Goal: Transaction & Acquisition: Purchase product/service

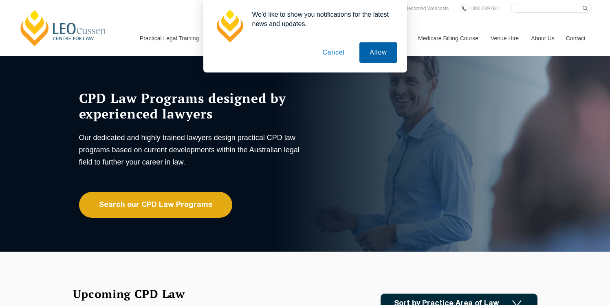
click at [386, 50] on button "Allow" at bounding box center [377, 52] width 37 height 20
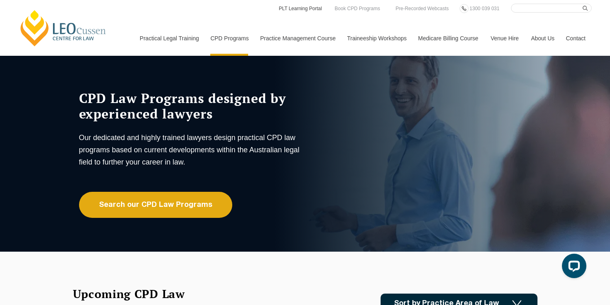
click at [299, 10] on link "PLT Learning Portal" at bounding box center [300, 8] width 45 height 9
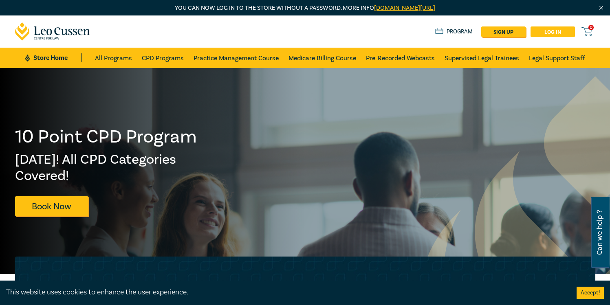
click at [556, 33] on link "Log in" at bounding box center [552, 31] width 44 height 11
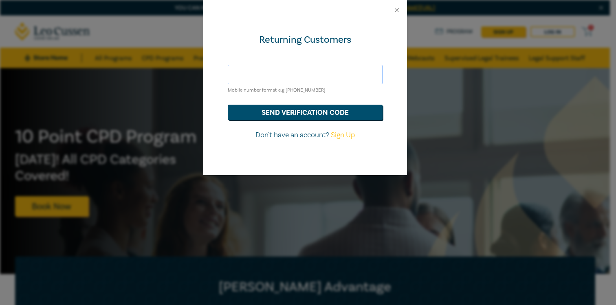
click at [303, 68] on input "text" at bounding box center [305, 75] width 155 height 20
type input "sfoong@leocussen.edu.au"
click at [310, 111] on button "send verification code" at bounding box center [305, 112] width 155 height 15
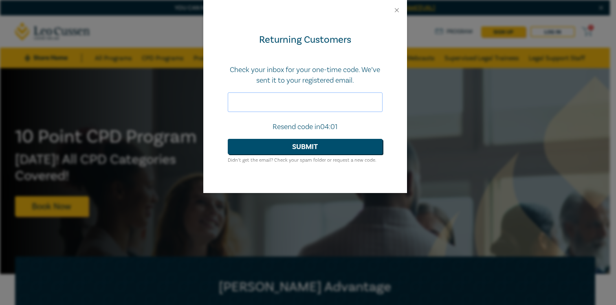
click at [264, 98] on input "text" at bounding box center [305, 102] width 155 height 20
type input "293067"
click at [288, 145] on button "Submit" at bounding box center [305, 146] width 155 height 15
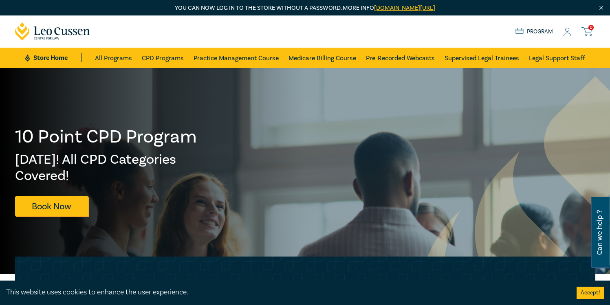
click at [565, 32] on icon at bounding box center [567, 32] width 8 height 9
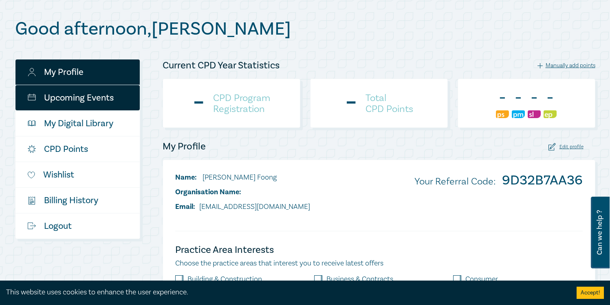
click at [84, 99] on link "Upcoming Events" at bounding box center [77, 97] width 124 height 25
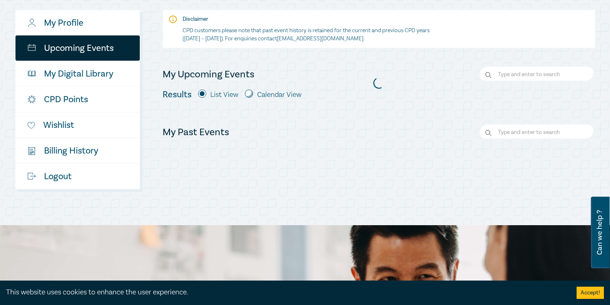
scroll to position [104, 0]
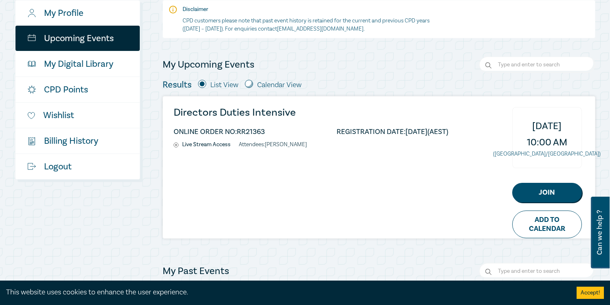
click at [387, 173] on div "Directors Duties Intensive ONLINE ORDER NO: RR21363 REGISTRATION DATE: 01/09/20…" at bounding box center [379, 168] width 432 height 142
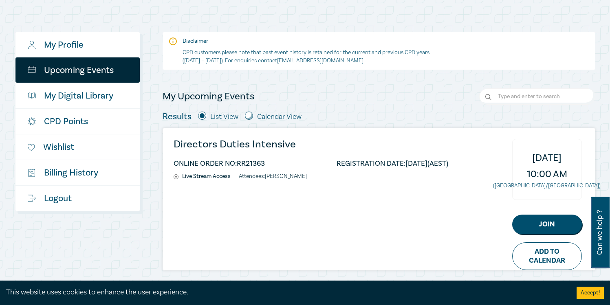
scroll to position [0, 0]
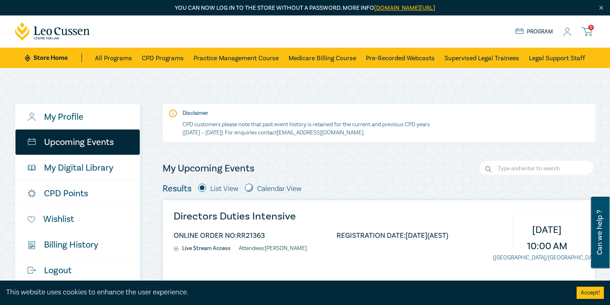
click at [529, 34] on link "Program" at bounding box center [534, 31] width 38 height 9
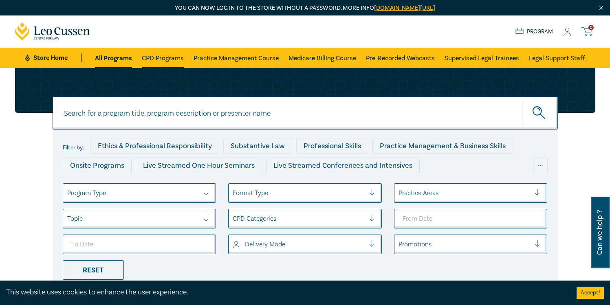
click at [169, 59] on link "CPD Programs" at bounding box center [163, 58] width 42 height 20
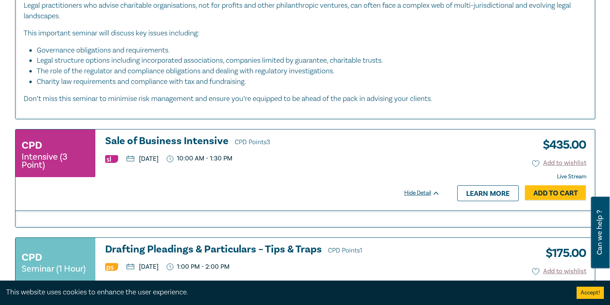
scroll to position [570, 0]
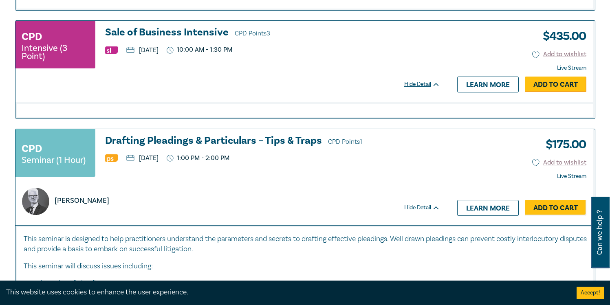
click at [565, 86] on link "Add to Cart" at bounding box center [556, 84] width 62 height 15
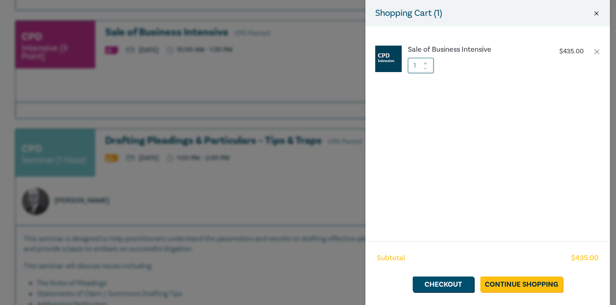
click at [596, 12] on button "Close" at bounding box center [596, 13] width 7 height 7
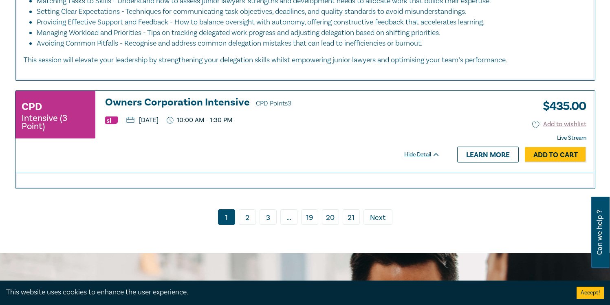
scroll to position [3502, 0]
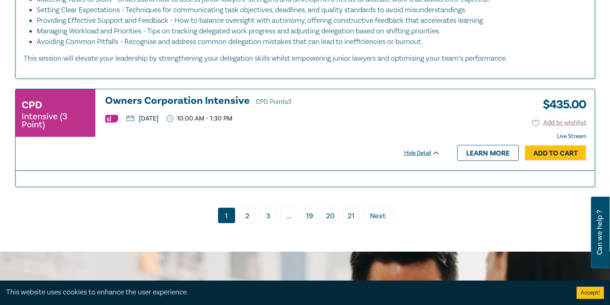
click at [242, 209] on link "2" at bounding box center [247, 215] width 17 height 15
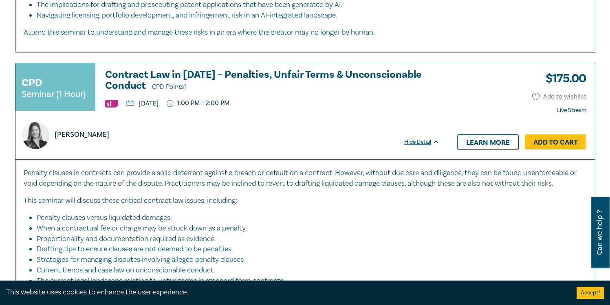
scroll to position [529, 0]
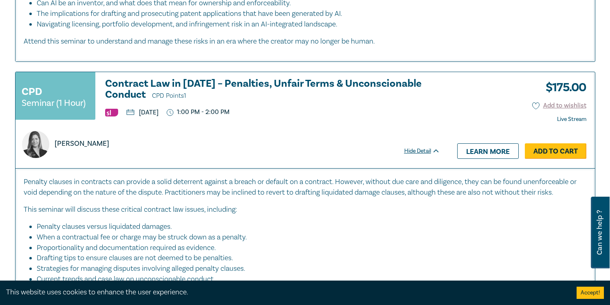
click at [555, 151] on link "Add to Cart" at bounding box center [556, 150] width 62 height 15
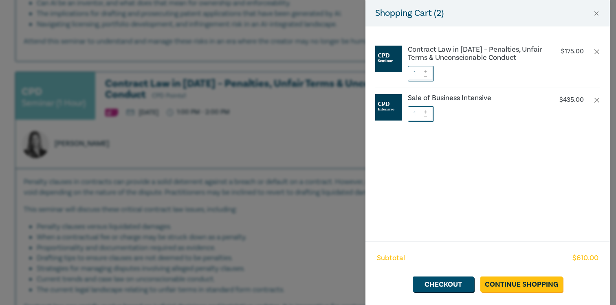
click at [278, 204] on div "Shopping Cart ( 2 ) Contract Law in 2025 – Penalties, Unfair Terms & Unconscion…" at bounding box center [308, 152] width 616 height 305
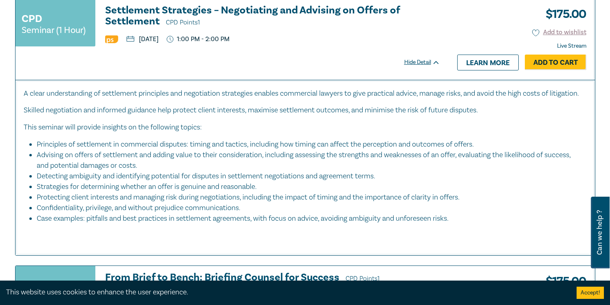
scroll to position [1438, 0]
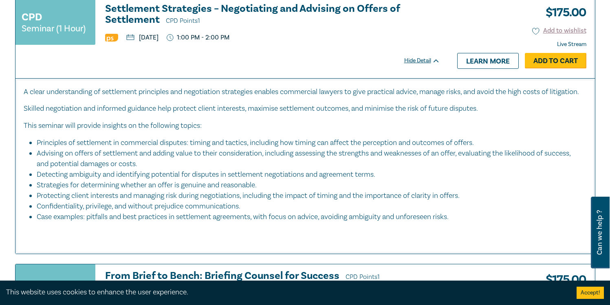
click at [555, 68] on link "Add to Cart" at bounding box center [556, 60] width 62 height 15
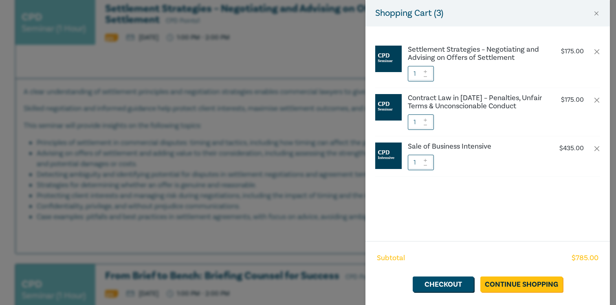
click at [253, 167] on div "Shopping Cart ( 3 ) Settlement Strategies – Negotiating and Advising on Offers …" at bounding box center [308, 152] width 616 height 305
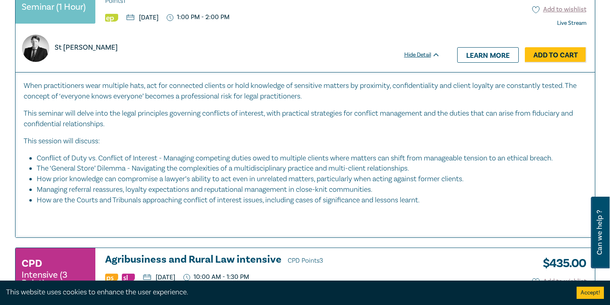
scroll to position [3125, 0]
click at [551, 62] on link "Add to Cart" at bounding box center [556, 54] width 62 height 15
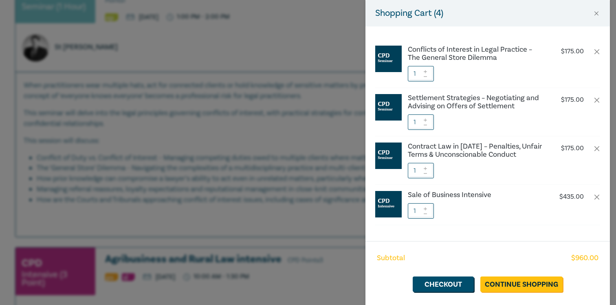
click at [197, 138] on div "Shopping Cart ( 4 ) Conflicts of Interest in Legal Practice – The General Store…" at bounding box center [308, 152] width 616 height 305
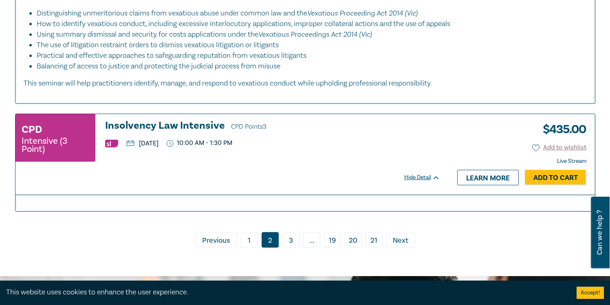
scroll to position [3762, 0]
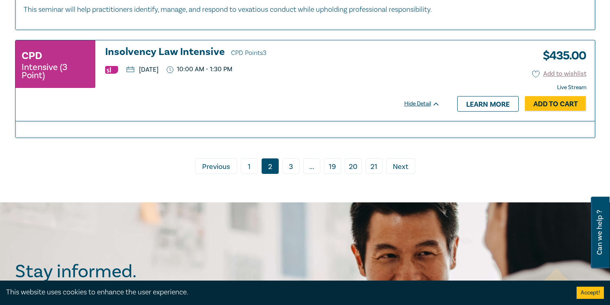
click at [289, 174] on link "3" at bounding box center [290, 165] width 17 height 15
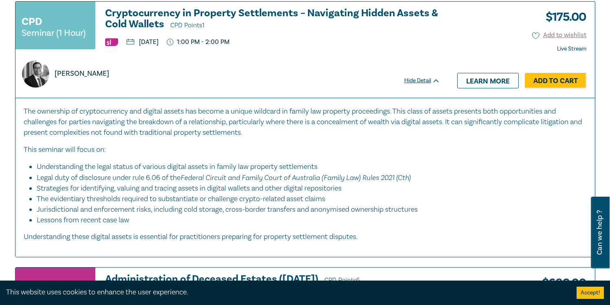
scroll to position [371, 0]
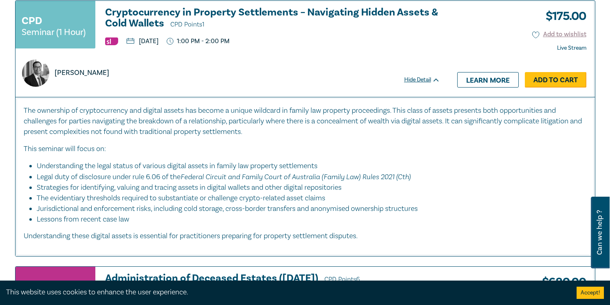
click at [558, 82] on link "Add to Cart" at bounding box center [556, 79] width 62 height 15
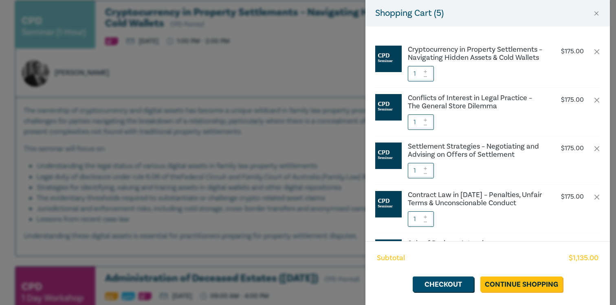
click at [258, 201] on div "Shopping Cart ( 5 ) Cryptocurrency in Property Settlements – Navigating Hidden …" at bounding box center [308, 152] width 616 height 305
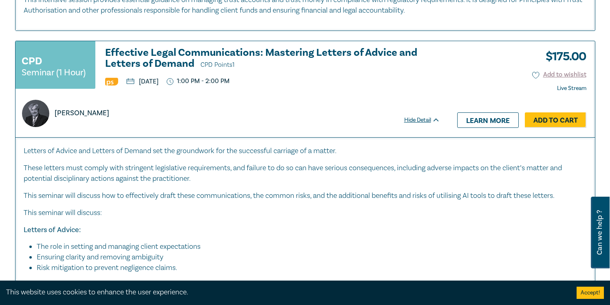
scroll to position [1472, 0]
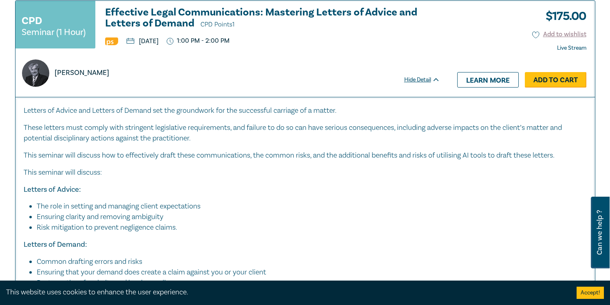
click at [541, 88] on link "Add to Cart" at bounding box center [556, 79] width 62 height 15
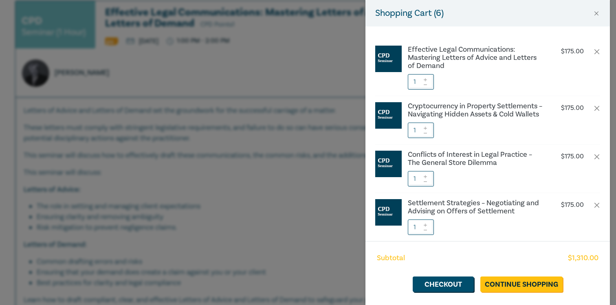
click at [282, 182] on div "Shopping Cart ( 6 ) Effective Legal Communications: Mastering Letters of Advice…" at bounding box center [308, 152] width 616 height 305
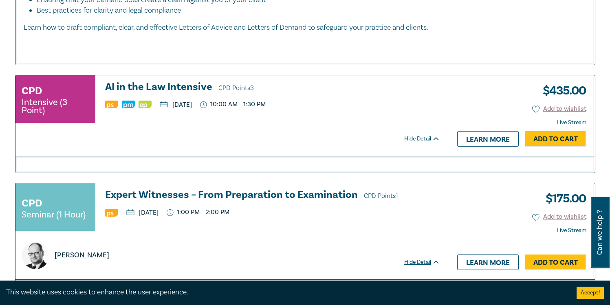
scroll to position [1766, 0]
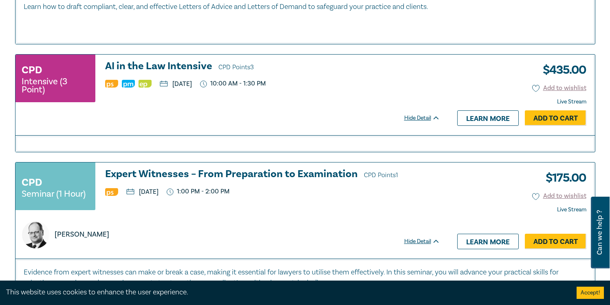
click at [180, 73] on h3 "AI in the Law Intensive CPD Points 3" at bounding box center [272, 67] width 335 height 12
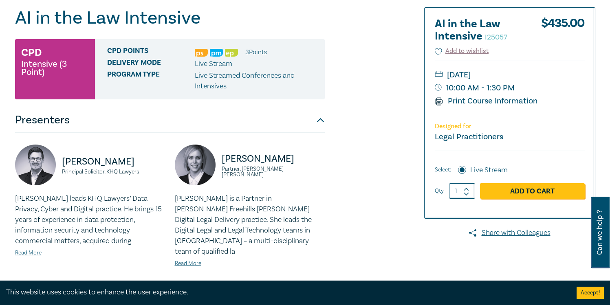
scroll to position [363, 0]
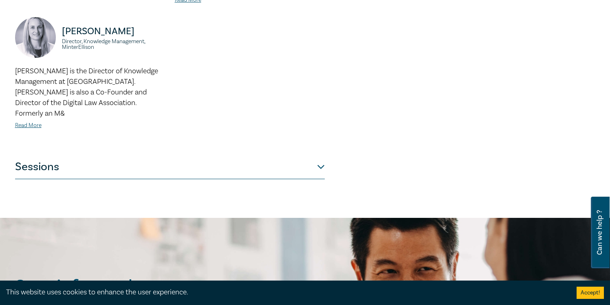
click at [320, 155] on button "Sessions" at bounding box center [170, 167] width 310 height 24
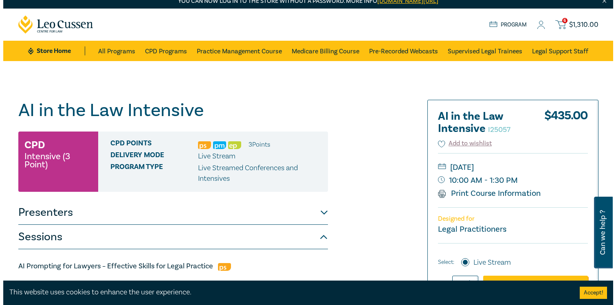
scroll to position [165, 0]
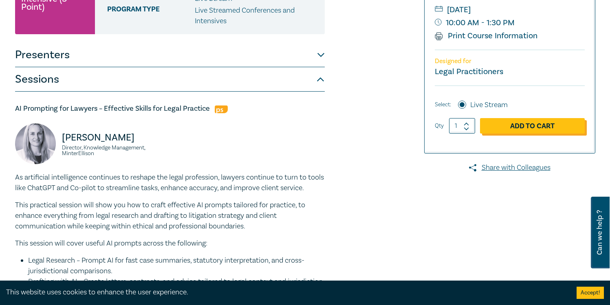
click at [515, 125] on link "Add to Cart" at bounding box center [532, 125] width 105 height 15
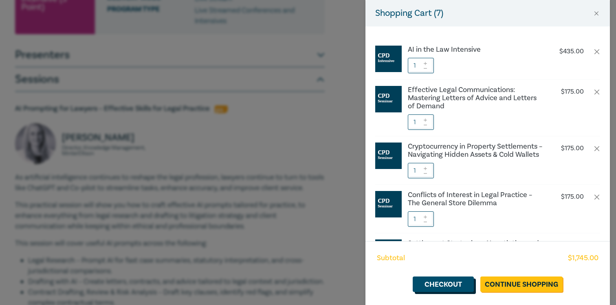
click at [446, 279] on link "Checkout" at bounding box center [443, 284] width 61 height 15
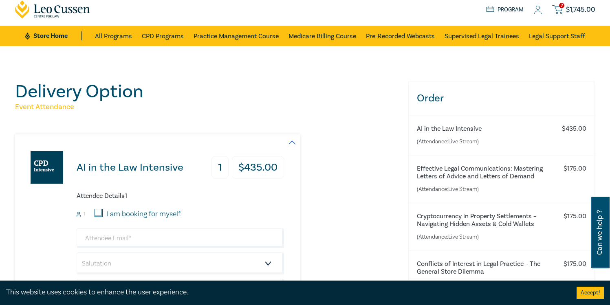
scroll to position [140, 0]
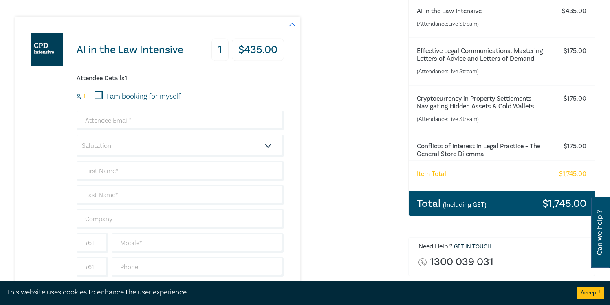
click at [99, 92] on input "I am booking for myself." at bounding box center [98, 95] width 8 height 8
checkbox input "true"
type input "sfoong@leocussen.edu.au"
type input "[PERSON_NAME]"
type input "Foong"
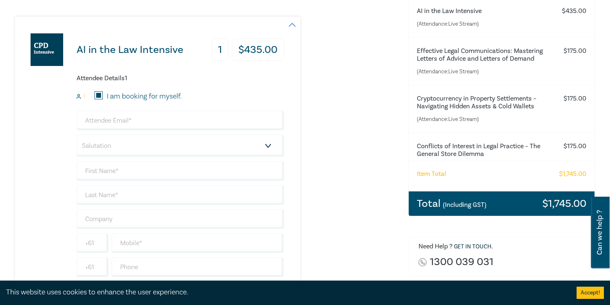
type input "403385632"
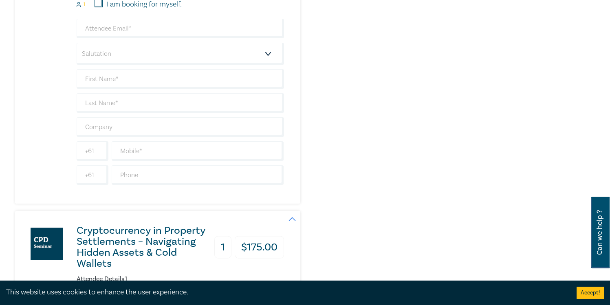
scroll to position [497, 0]
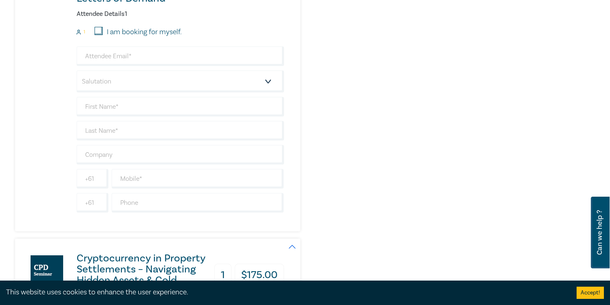
click at [97, 30] on input "I am booking for myself." at bounding box center [98, 31] width 8 height 8
checkbox input "true"
type input "sfoong@leocussen.edu.au"
type input "[PERSON_NAME]"
type input "Foong"
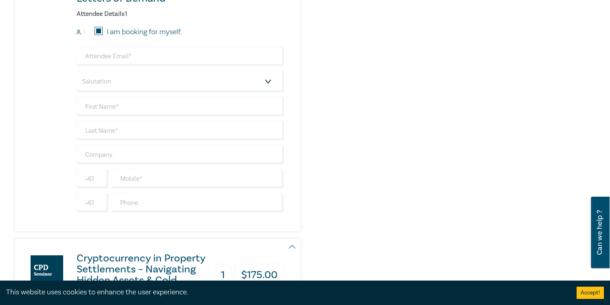
type input "403385632"
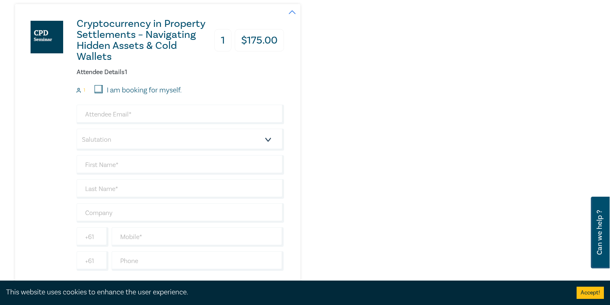
click at [101, 87] on input "I am booking for myself." at bounding box center [98, 89] width 8 height 8
checkbox input "true"
type input "sfoong@leocussen.edu.au"
type input "[PERSON_NAME]"
type input "Foong"
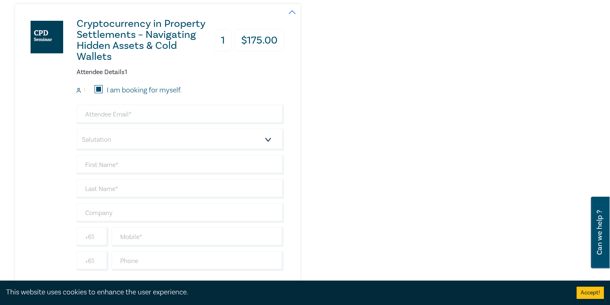
type input "403385632"
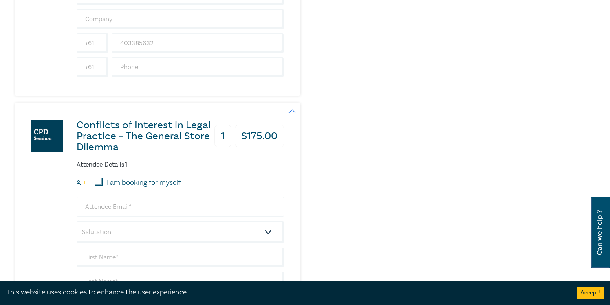
scroll to position [1035, 0]
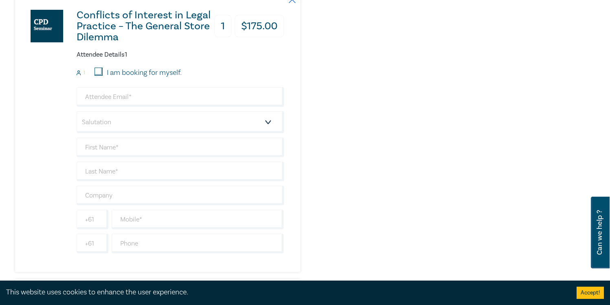
click at [97, 73] on input "I am booking for myself." at bounding box center [98, 72] width 8 height 8
checkbox input "true"
type input "sfoong@leocussen.edu.au"
type input "[PERSON_NAME]"
type input "Foong"
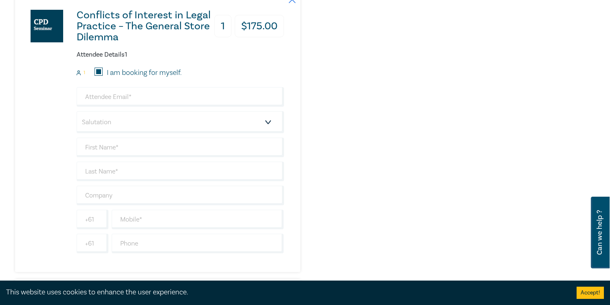
type input "403385632"
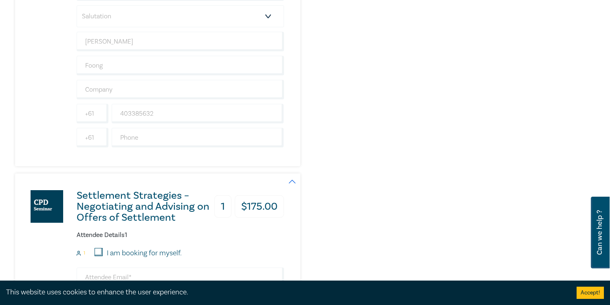
scroll to position [1203, 0]
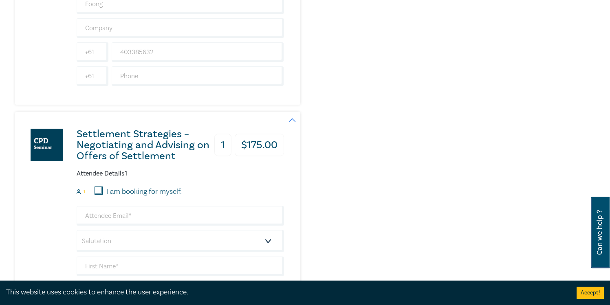
click at [99, 191] on input "I am booking for myself." at bounding box center [98, 191] width 8 height 8
checkbox input "true"
type input "sfoong@leocussen.edu.au"
type input "[PERSON_NAME]"
type input "Foong"
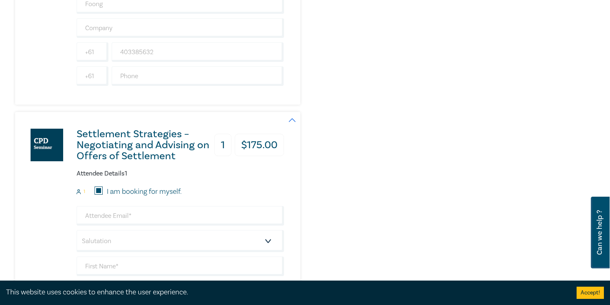
type input "403385632"
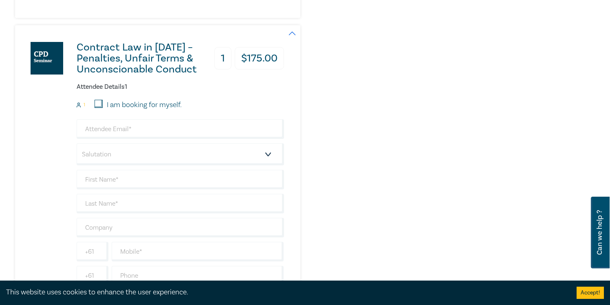
scroll to position [1631, 0]
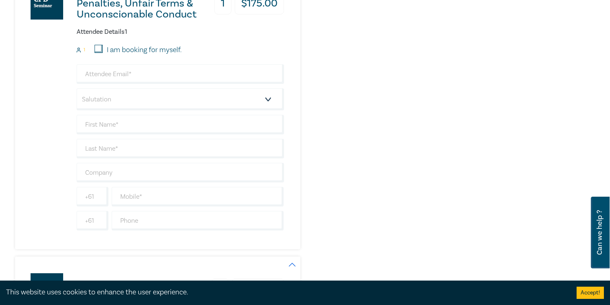
click at [99, 45] on input "I am booking for myself." at bounding box center [98, 49] width 8 height 8
checkbox input "true"
type input "sfoong@leocussen.edu.au"
type input "[PERSON_NAME]"
type input "Foong"
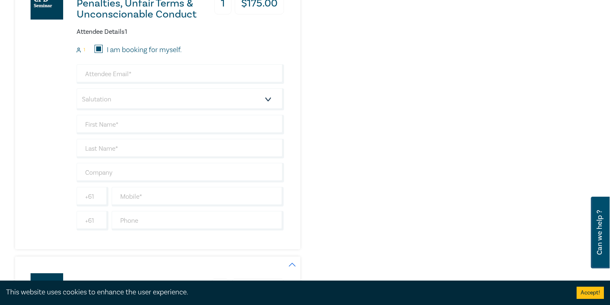
type input "403385632"
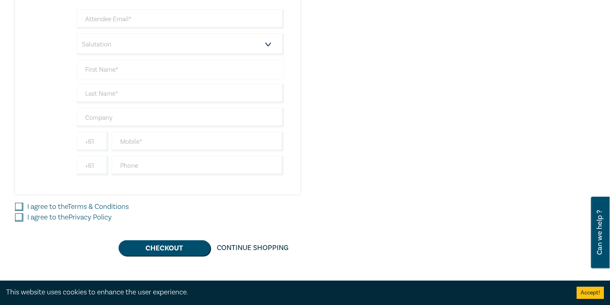
scroll to position [1905, 0]
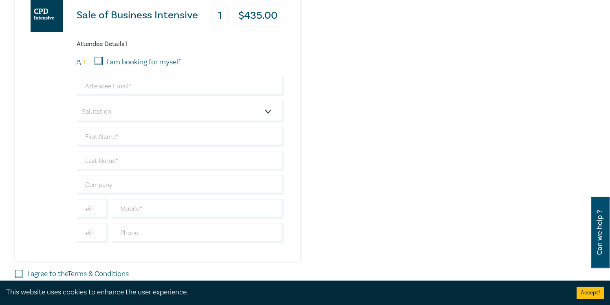
click at [100, 64] on input "I am booking for myself." at bounding box center [98, 61] width 8 height 8
checkbox input "true"
type input "sfoong@leocussen.edu.au"
type input "[PERSON_NAME]"
type input "Foong"
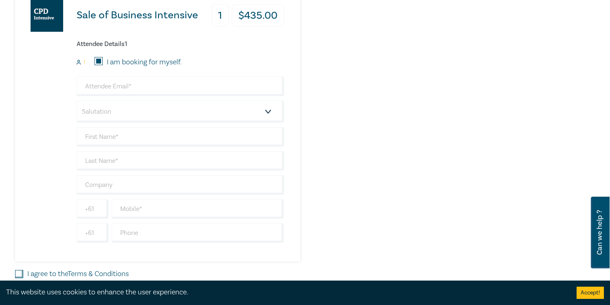
type input "403385632"
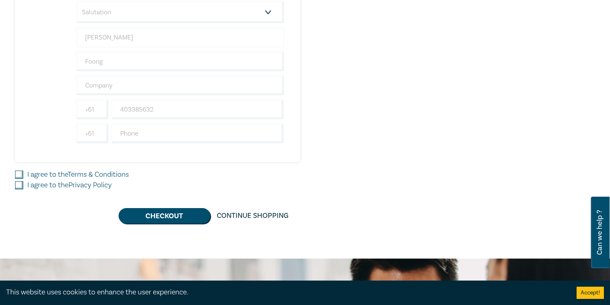
scroll to position [2084, 0]
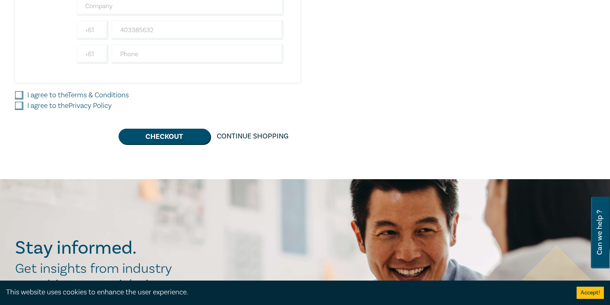
click at [20, 94] on input "I agree to the Terms & Conditions" at bounding box center [19, 95] width 8 height 8
checkbox input "true"
click at [20, 108] on input "I agree to the Privacy Policy" at bounding box center [19, 106] width 8 height 8
checkbox input "true"
click at [130, 130] on button "Checkout" at bounding box center [165, 136] width 92 height 15
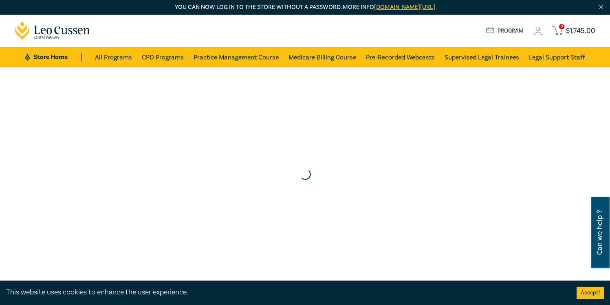
scroll to position [0, 0]
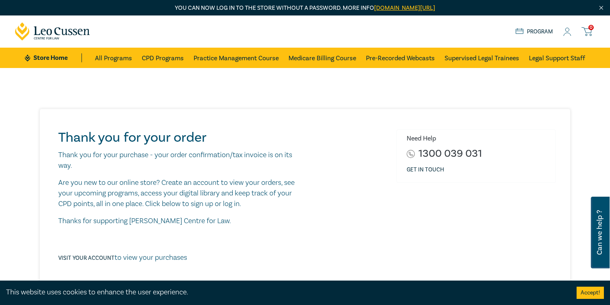
click at [571, 33] on div "Store Home About us Program 0" at bounding box center [555, 31] width 80 height 10
click at [566, 33] on icon at bounding box center [567, 32] width 8 height 9
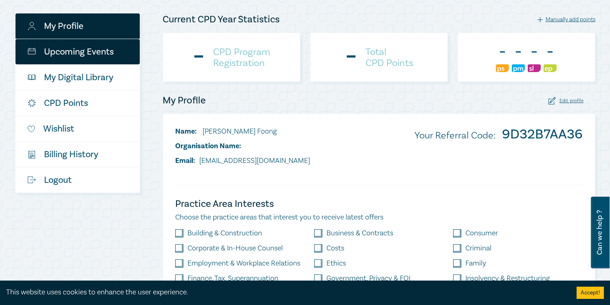
click at [113, 55] on link "Upcoming Events" at bounding box center [77, 51] width 124 height 25
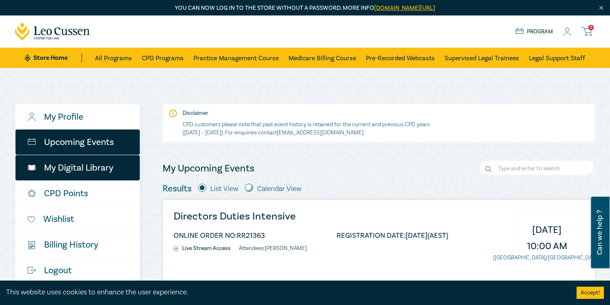
click at [79, 169] on link "My Digital Library" at bounding box center [77, 167] width 124 height 25
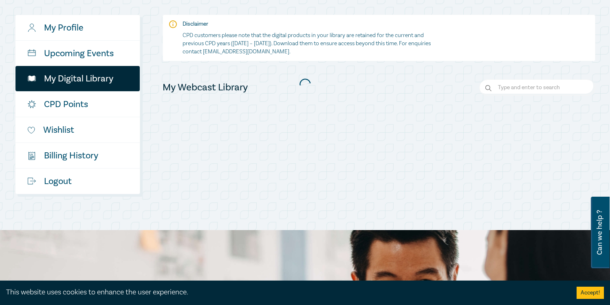
scroll to position [141, 0]
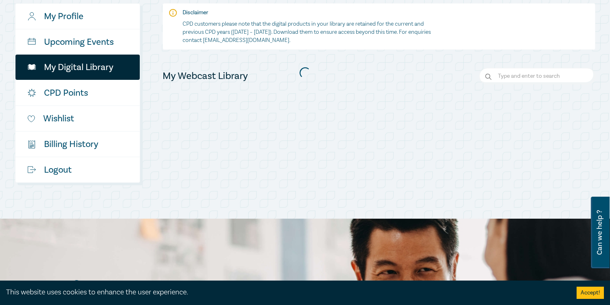
click at [76, 13] on div at bounding box center [305, 72] width 588 height 228
click at [75, 15] on div at bounding box center [305, 72] width 588 height 228
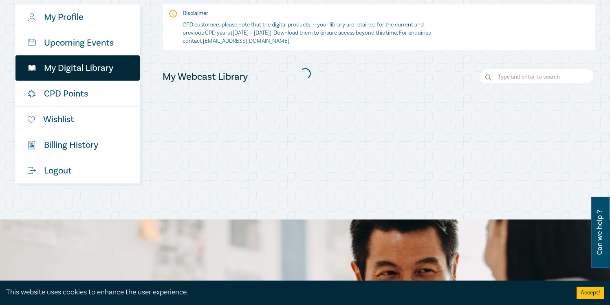
scroll to position [0, 0]
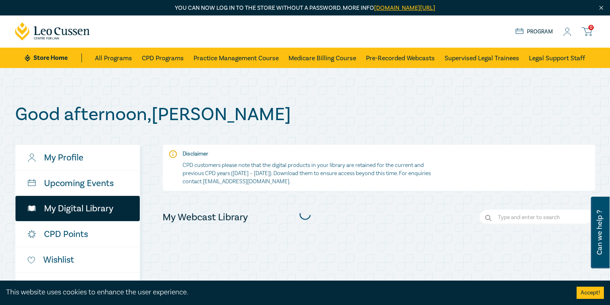
click at [549, 30] on link "Program" at bounding box center [534, 31] width 38 height 9
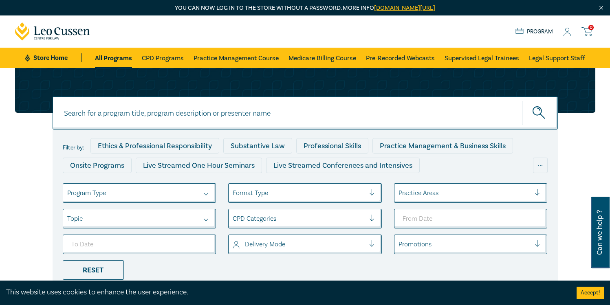
click at [308, 116] on input at bounding box center [305, 113] width 505 height 33
type input "sale of business"
click at [522, 101] on button "submit" at bounding box center [540, 113] width 36 height 25
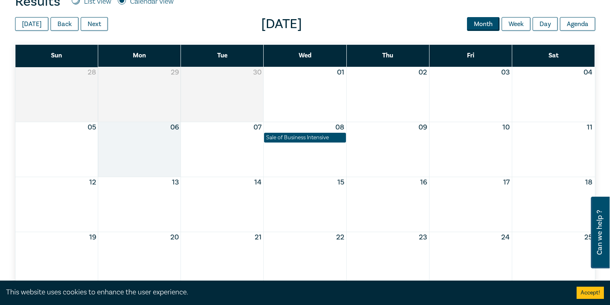
scroll to position [362, 0]
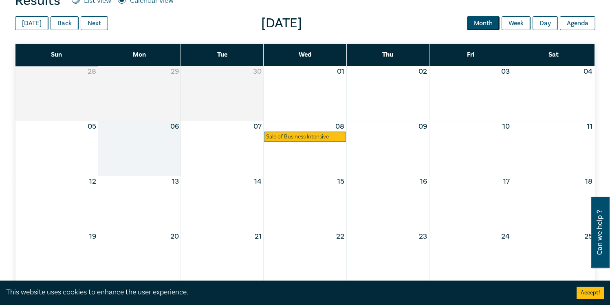
click at [309, 138] on div "Sale of Business Intensive" at bounding box center [305, 137] width 78 height 8
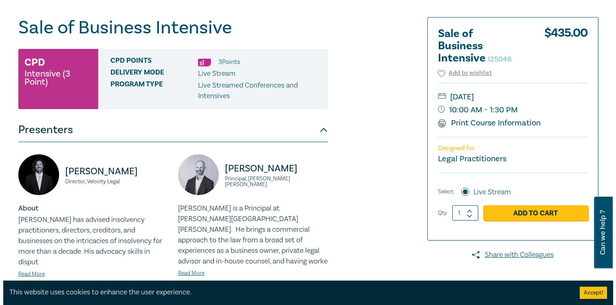
scroll to position [178, 0]
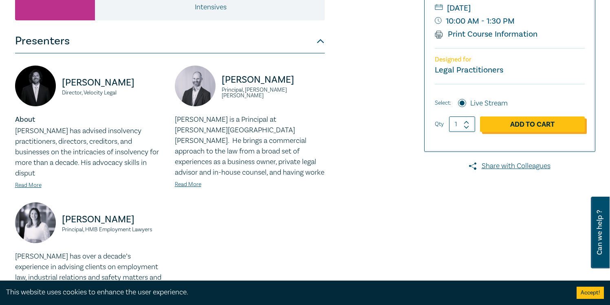
click at [501, 127] on link "Add to Cart" at bounding box center [532, 123] width 105 height 15
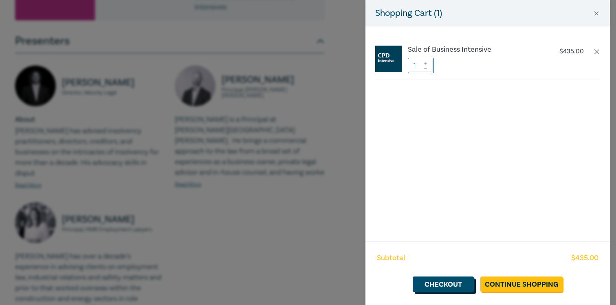
click at [448, 286] on link "Checkout" at bounding box center [443, 284] width 61 height 15
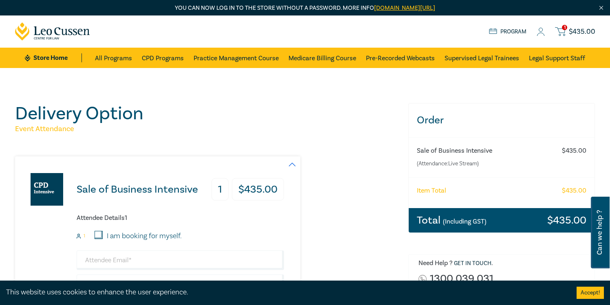
click at [95, 236] on input "I am booking for myself." at bounding box center [98, 235] width 8 height 8
checkbox input "true"
type input "sfoong@leocussen.edu.au"
type input "[PERSON_NAME]"
type input "Foong"
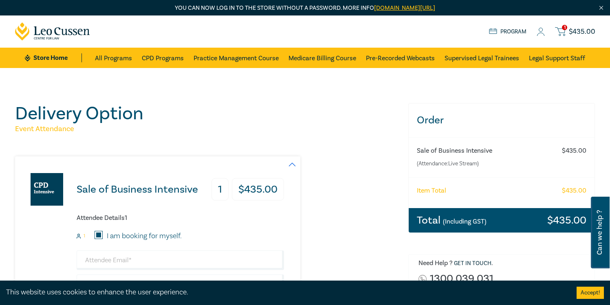
type input "403385632"
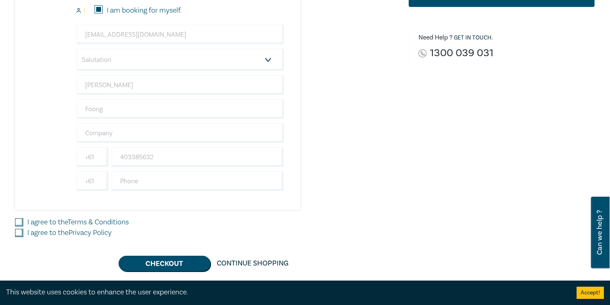
scroll to position [231, 0]
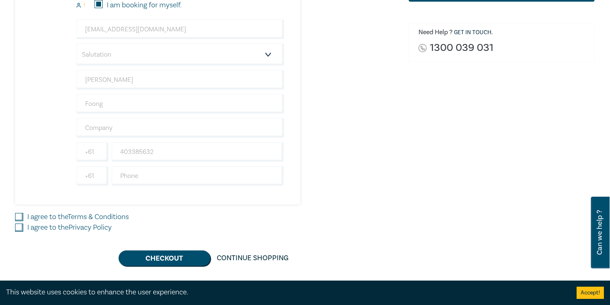
click at [38, 218] on label "I agree to the Terms & Conditions" at bounding box center [77, 217] width 101 height 11
click at [23, 218] on input "I agree to the Terms & Conditions" at bounding box center [19, 217] width 8 height 8
checkbox input "true"
click at [33, 233] on label "I agree to the Privacy Policy" at bounding box center [69, 227] width 84 height 11
click at [23, 232] on input "I agree to the Privacy Policy" at bounding box center [19, 228] width 8 height 8
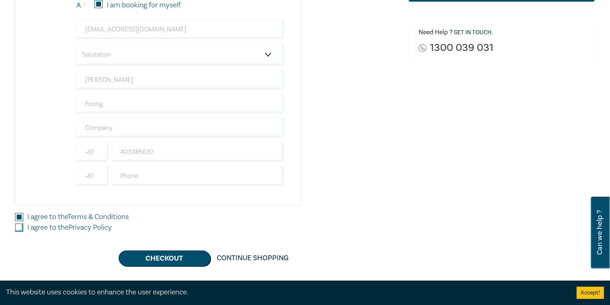
checkbox input "true"
click at [154, 265] on button "Checkout" at bounding box center [165, 257] width 92 height 15
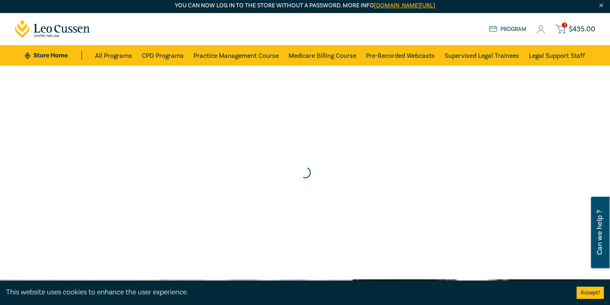
scroll to position [0, 0]
